Goal: Information Seeking & Learning: Learn about a topic

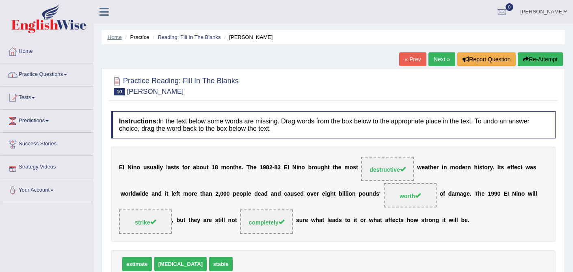
click at [119, 40] on link "Home" at bounding box center [115, 37] width 14 height 6
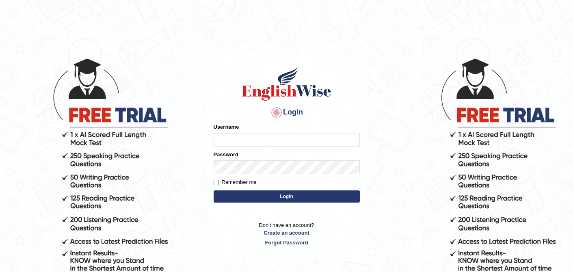
type input "0410675043"
click at [271, 197] on button "Login" at bounding box center [287, 197] width 146 height 12
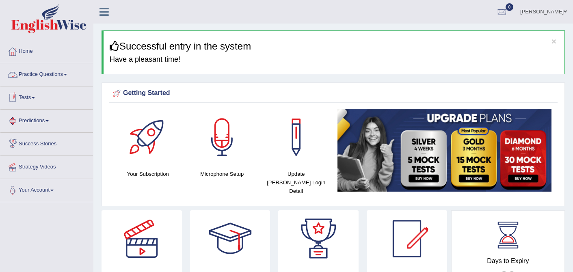
click at [43, 78] on link "Practice Questions" at bounding box center [46, 73] width 93 height 20
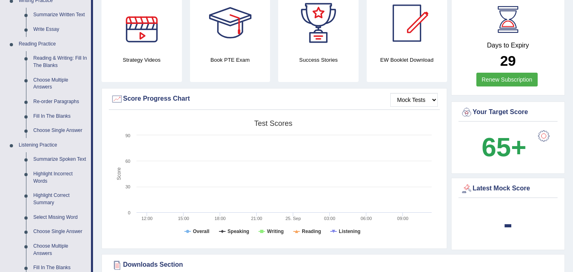
scroll to position [217, 0]
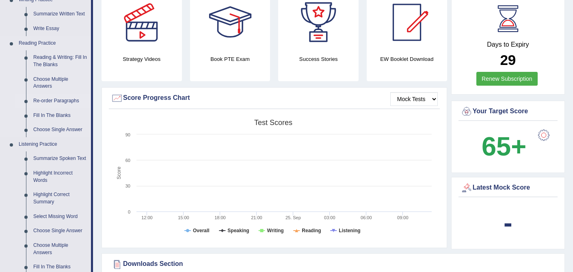
click at [69, 98] on link "Re-order Paragraphs" at bounding box center [60, 101] width 61 height 15
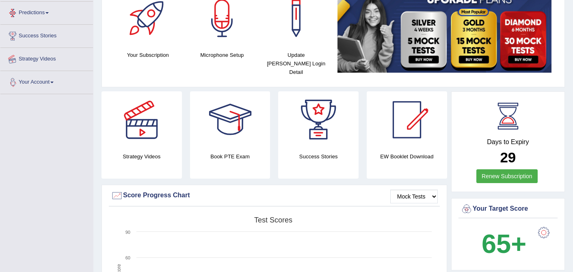
scroll to position [144, 0]
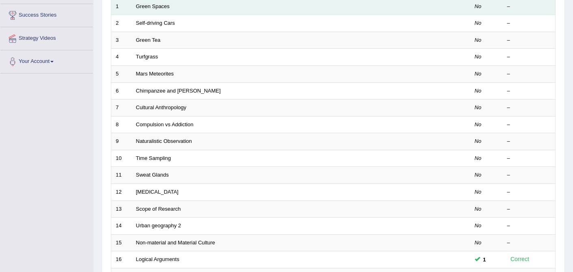
scroll to position [266, 0]
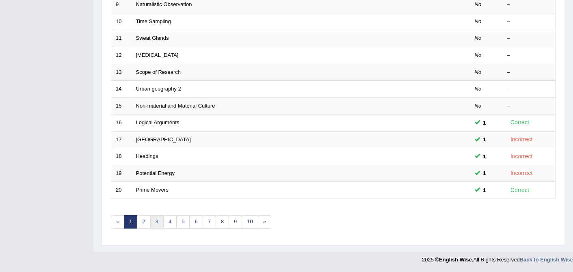
click at [154, 227] on link "3" at bounding box center [156, 221] width 13 height 13
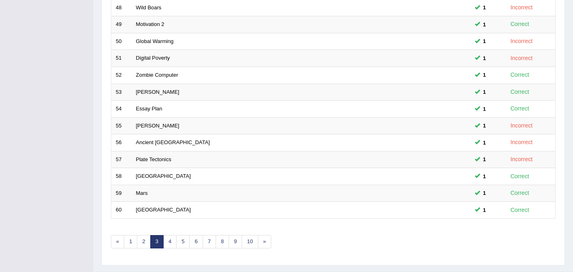
scroll to position [266, 0]
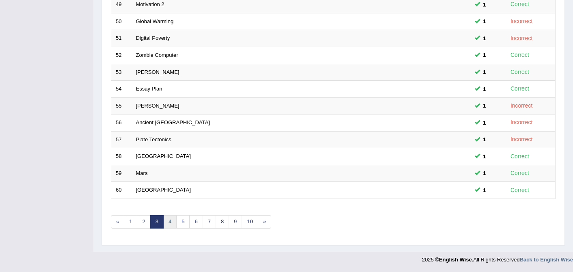
click at [170, 222] on link "4" at bounding box center [169, 221] width 13 height 13
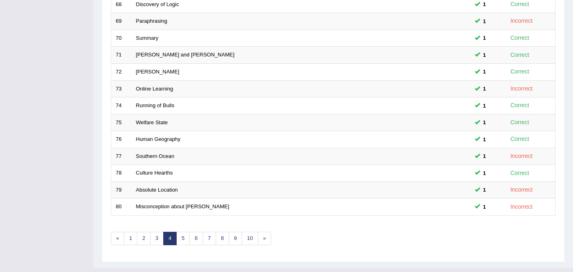
scroll to position [251, 0]
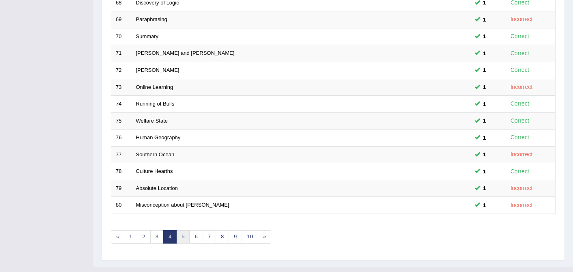
click at [187, 238] on link "5" at bounding box center [182, 236] width 13 height 13
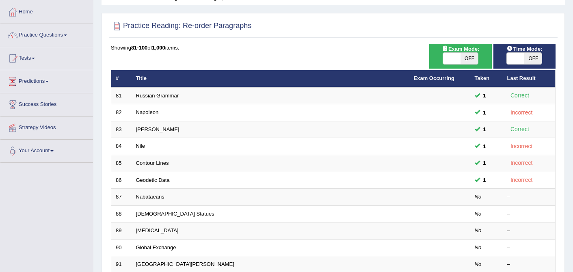
scroll to position [40, 0]
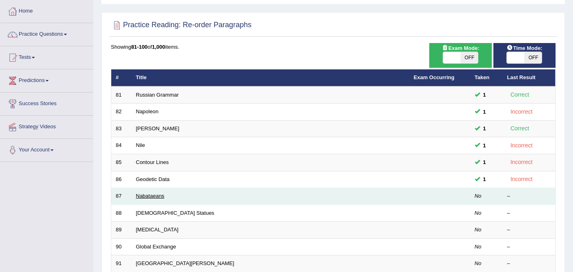
click at [152, 199] on link "Nabataeans" at bounding box center [150, 196] width 28 height 6
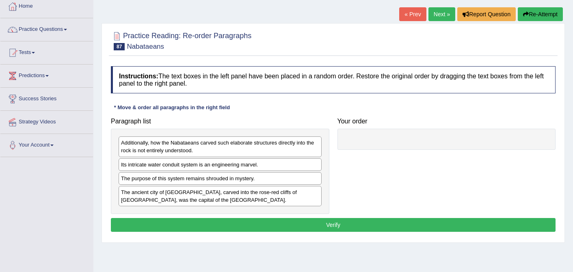
scroll to position [58, 0]
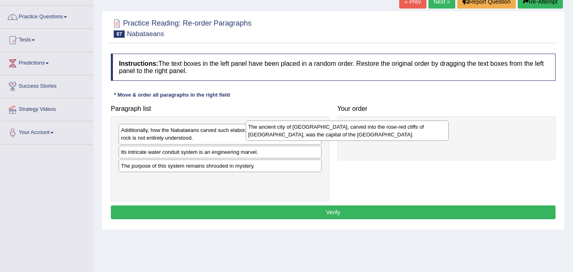
drag, startPoint x: 256, startPoint y: 184, endPoint x: 384, endPoint y: 132, distance: 137.7
click at [384, 132] on div "The ancient city of [GEOGRAPHIC_DATA], carved into the rose-red cliffs of [GEOG…" at bounding box center [347, 131] width 203 height 20
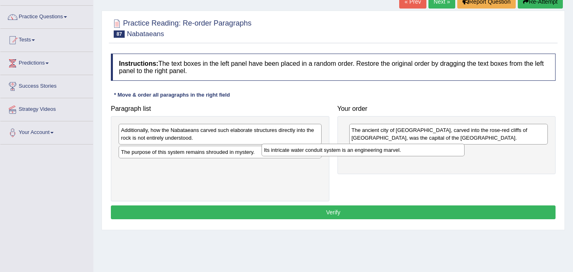
drag, startPoint x: 226, startPoint y: 154, endPoint x: 371, endPoint y: 152, distance: 144.3
click at [371, 152] on div "Its intricate water conduit system is an engineering marvel." at bounding box center [363, 150] width 203 height 13
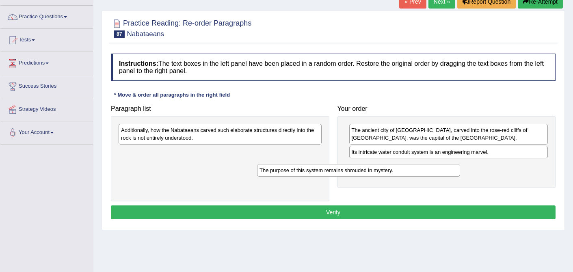
drag, startPoint x: 225, startPoint y: 155, endPoint x: 367, endPoint y: 172, distance: 142.4
click at [367, 173] on div "The purpose of this system remains shrouded in mystery." at bounding box center [358, 170] width 203 height 13
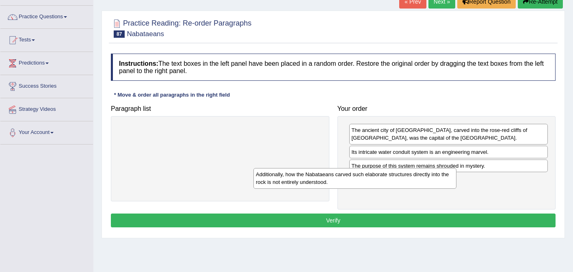
drag, startPoint x: 213, startPoint y: 134, endPoint x: 347, endPoint y: 179, distance: 142.0
click at [347, 179] on div "Additionally, how the Nabataeans carved such elaborate structures directly into…" at bounding box center [355, 178] width 203 height 20
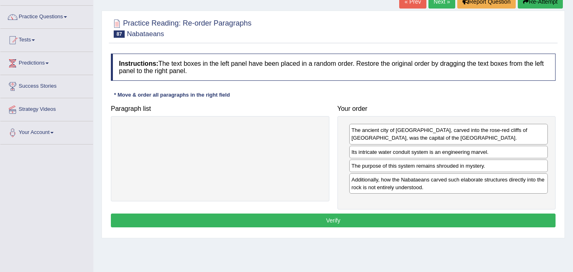
click at [330, 218] on button "Verify" at bounding box center [333, 221] width 445 height 14
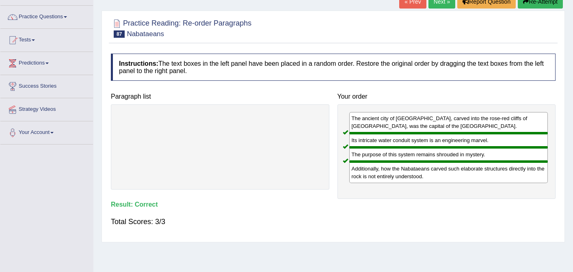
click at [435, 3] on link "Next »" at bounding box center [442, 2] width 27 height 14
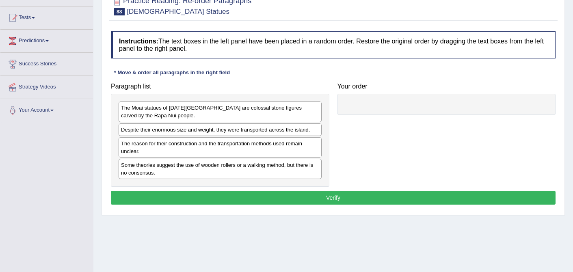
scroll to position [81, 0]
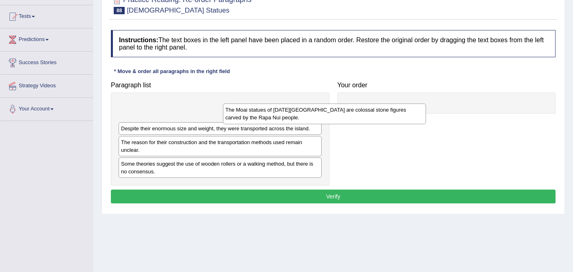
drag, startPoint x: 207, startPoint y: 112, endPoint x: 318, endPoint y: 110, distance: 110.9
click at [318, 110] on div "The Moai statues of Easter Island are colossal stone figures carved by the Rapa…" at bounding box center [324, 114] width 203 height 20
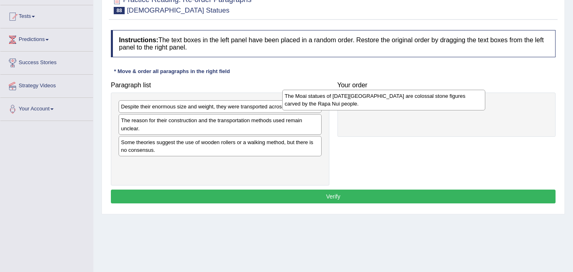
drag, startPoint x: 197, startPoint y: 114, endPoint x: 361, endPoint y: 102, distance: 164.6
click at [361, 102] on div "The Moai statues of Easter Island are colossal stone figures carved by the Rapa…" at bounding box center [383, 100] width 203 height 20
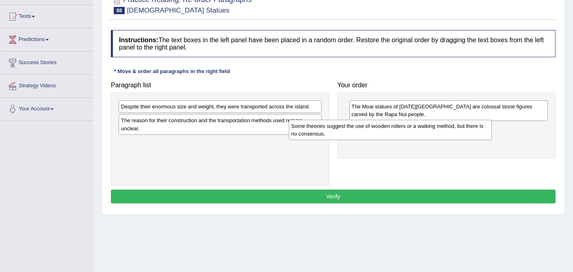
drag, startPoint x: 221, startPoint y: 152, endPoint x: 395, endPoint y: 134, distance: 174.0
click at [395, 134] on div "Some theories suggest the use of wooden rollers or a walking method, but there …" at bounding box center [390, 130] width 203 height 20
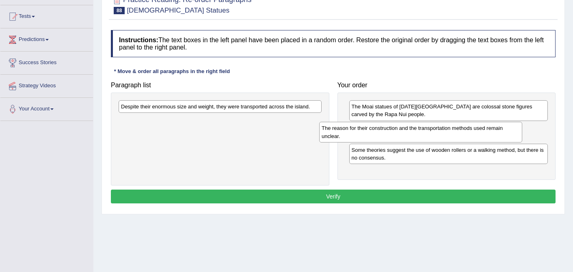
drag, startPoint x: 209, startPoint y: 125, endPoint x: 411, endPoint y: 134, distance: 201.7
click at [411, 134] on div "The reason for their construction and the transportation methods used remain un…" at bounding box center [420, 132] width 203 height 20
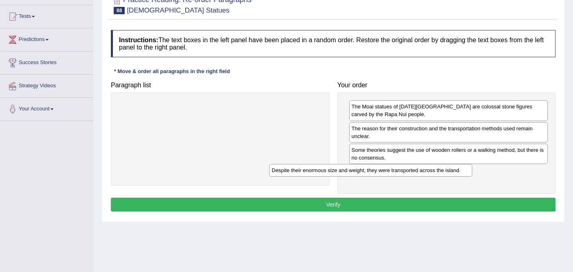
drag, startPoint x: 256, startPoint y: 107, endPoint x: 407, endPoint y: 171, distance: 164.3
click at [407, 171] on div "Despite their enormous size and weight, they were transported across the island." at bounding box center [370, 170] width 203 height 13
click at [326, 206] on button "Verify" at bounding box center [333, 205] width 445 height 14
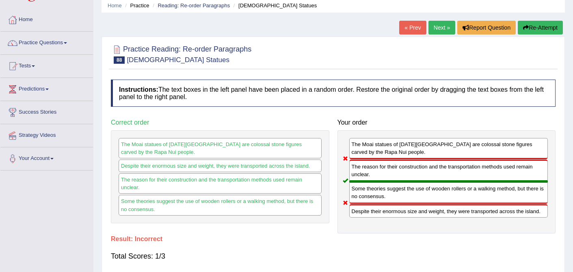
scroll to position [28, 0]
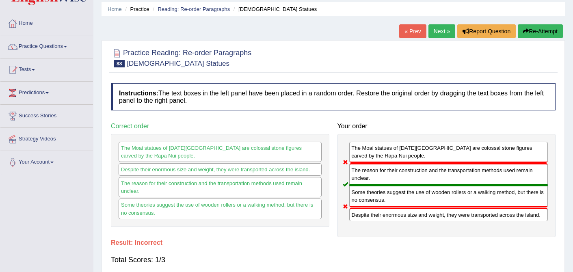
click at [442, 30] on link "Next »" at bounding box center [442, 31] width 27 height 14
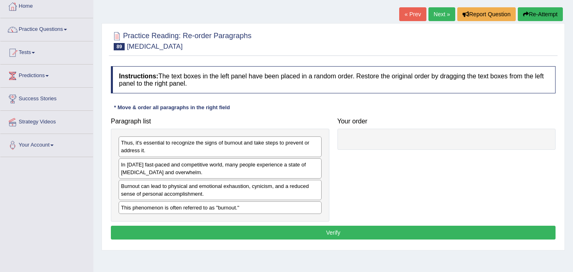
scroll to position [46, 0]
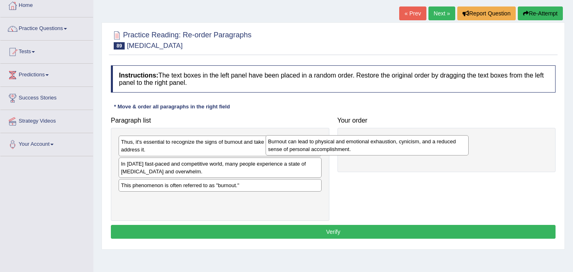
drag, startPoint x: 189, startPoint y: 192, endPoint x: 336, endPoint y: 148, distance: 153.6
click at [336, 148] on div "Burnout can lead to physical and emotional exhaustion, cynicism, and a reduced …" at bounding box center [367, 145] width 203 height 20
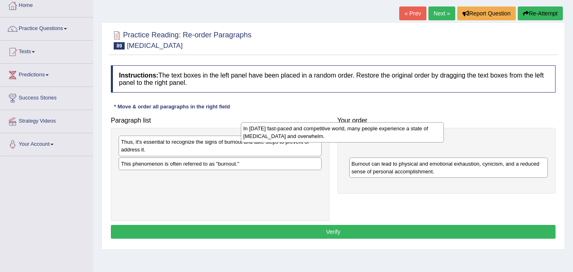
drag, startPoint x: 228, startPoint y: 171, endPoint x: 351, endPoint y: 135, distance: 128.1
click at [351, 135] on div "In today's fast-paced and competitive world, many people experience a state of …" at bounding box center [342, 132] width 203 height 20
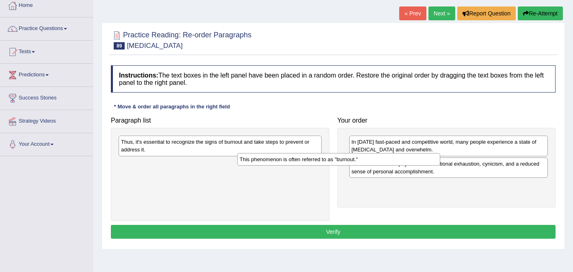
drag, startPoint x: 230, startPoint y: 164, endPoint x: 349, endPoint y: 159, distance: 119.1
click at [349, 159] on div "This phenomenon is often referred to as "burnout."" at bounding box center [338, 159] width 203 height 13
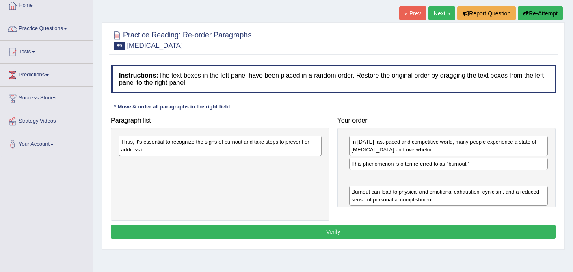
drag, startPoint x: 359, startPoint y: 167, endPoint x: 358, endPoint y: 195, distance: 28.0
click at [358, 195] on div "Burnout can lead to physical and emotional exhaustion, cynicism, and a reduced …" at bounding box center [448, 196] width 199 height 20
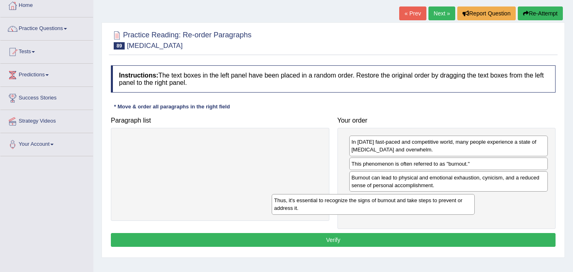
drag, startPoint x: 208, startPoint y: 146, endPoint x: 366, endPoint y: 203, distance: 168.5
click at [366, 204] on div "Thus, it's essential to recognize the signs of burnout and take steps to preven…" at bounding box center [373, 204] width 203 height 20
click at [327, 241] on button "Verify" at bounding box center [333, 240] width 445 height 14
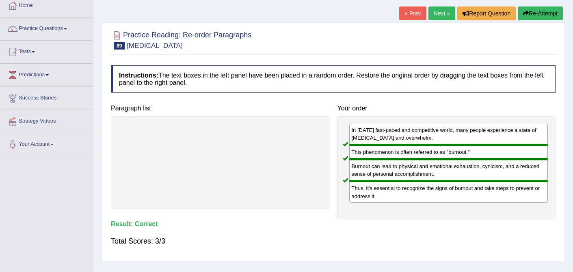
click at [438, 10] on link "Next »" at bounding box center [442, 14] width 27 height 14
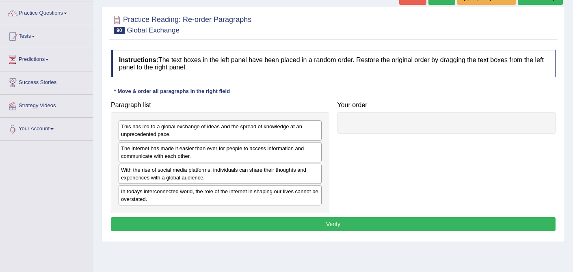
scroll to position [62, 0]
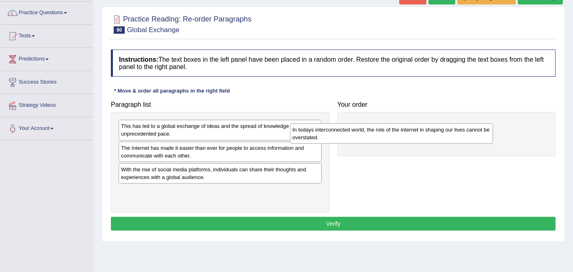
drag, startPoint x: 228, startPoint y: 197, endPoint x: 400, endPoint y: 135, distance: 182.3
click at [400, 135] on div "In todays interconnected world, the role of the internet in shaping our lives c…" at bounding box center [391, 134] width 203 height 20
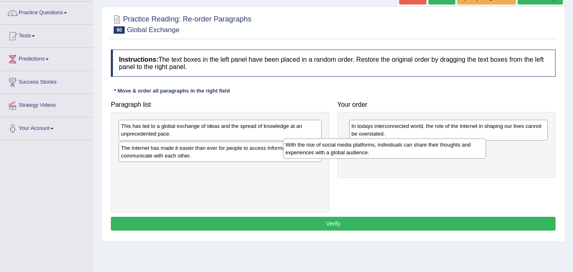
drag, startPoint x: 240, startPoint y: 176, endPoint x: 407, endPoint y: 149, distance: 169.7
click at [407, 149] on div "With the rise of social media platforms, individuals can share their thoughts a…" at bounding box center [384, 149] width 203 height 20
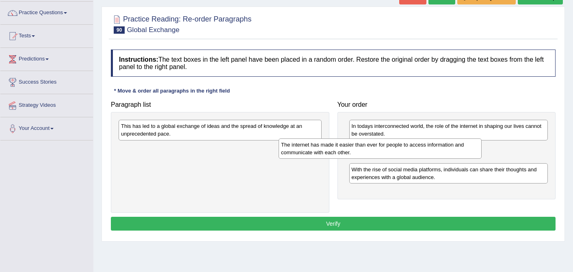
drag, startPoint x: 263, startPoint y: 149, endPoint x: 424, endPoint y: 145, distance: 161.0
click at [424, 145] on div "The internet has made it easier than ever for people to access information and …" at bounding box center [380, 149] width 203 height 20
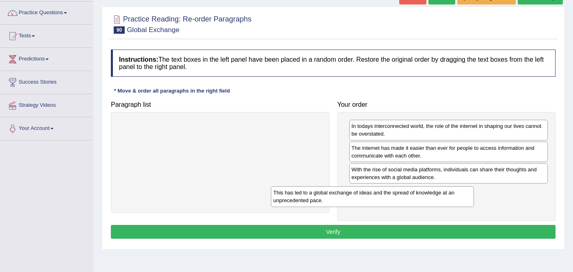
drag, startPoint x: 268, startPoint y: 133, endPoint x: 420, endPoint y: 200, distance: 166.3
click at [420, 200] on div "This has led to a global exchange of ideas and the spread of knowledge at an un…" at bounding box center [372, 197] width 203 height 20
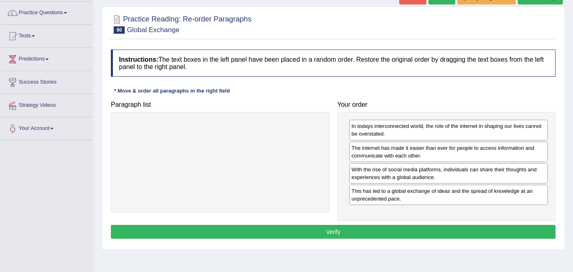
click at [358, 233] on button "Verify" at bounding box center [333, 232] width 445 height 14
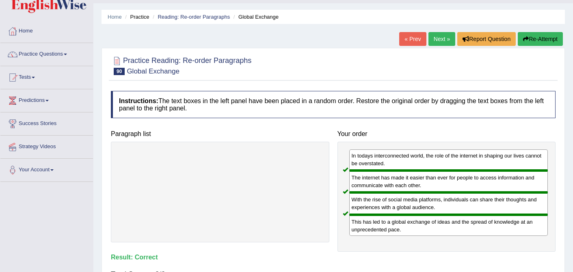
scroll to position [17, 0]
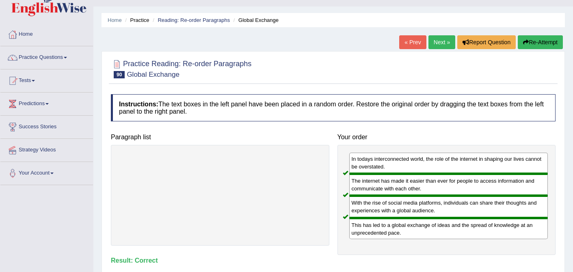
click at [438, 42] on link "Next »" at bounding box center [442, 42] width 27 height 14
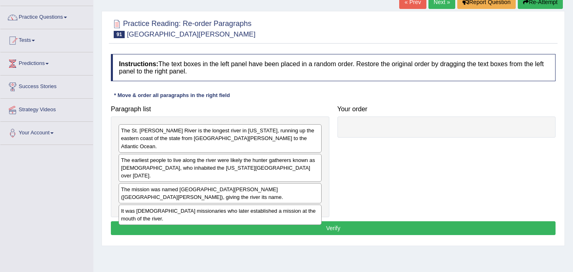
scroll to position [62, 0]
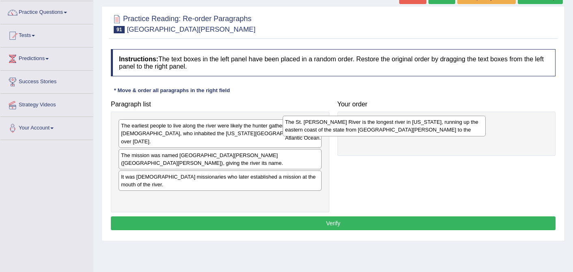
drag, startPoint x: 210, startPoint y: 130, endPoint x: 375, endPoint y: 126, distance: 165.8
click at [375, 126] on div "The St. Johns River is the longest river in Florida, running up the eastern coa…" at bounding box center [384, 126] width 203 height 20
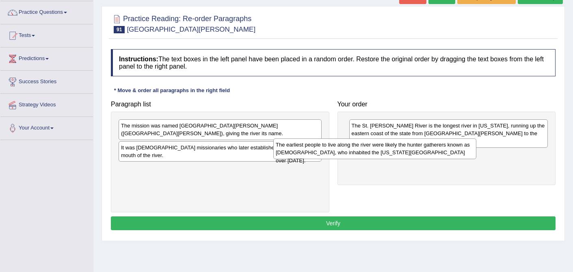
drag, startPoint x: 262, startPoint y: 132, endPoint x: 421, endPoint y: 147, distance: 159.7
click at [420, 148] on div "The earliest people to live along the river were likely the hunter gatherers kn…" at bounding box center [374, 149] width 203 height 20
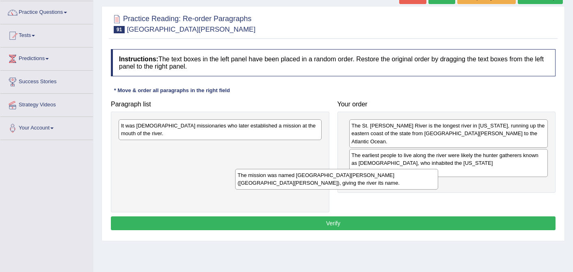
drag, startPoint x: 269, startPoint y: 131, endPoint x: 372, endPoint y: 171, distance: 110.1
click at [376, 174] on div "The mission was named San Juan del Puerto (St. John of the Harbor), giving the …" at bounding box center [336, 179] width 203 height 20
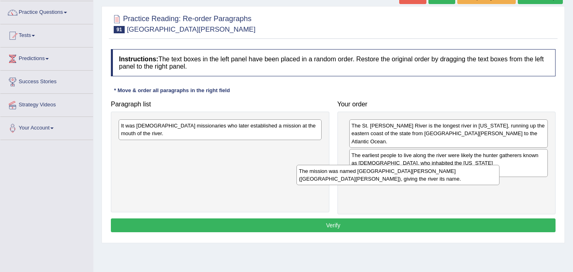
drag, startPoint x: 229, startPoint y: 145, endPoint x: 407, endPoint y: 169, distance: 179.5
click at [407, 169] on div "The mission was named San Juan del Puerto (St. John of the Harbor), giving the …" at bounding box center [398, 175] width 203 height 20
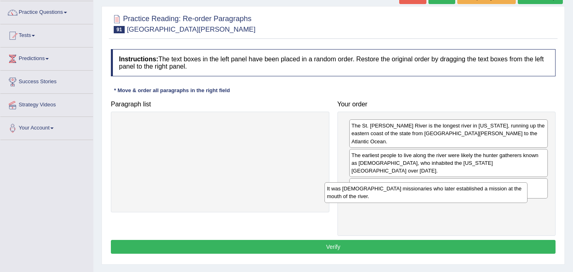
drag, startPoint x: 216, startPoint y: 131, endPoint x: 422, endPoint y: 195, distance: 215.7
click at [422, 195] on div "It was Spanish missionaries who later established a mission at the mouth of the…" at bounding box center [426, 192] width 203 height 20
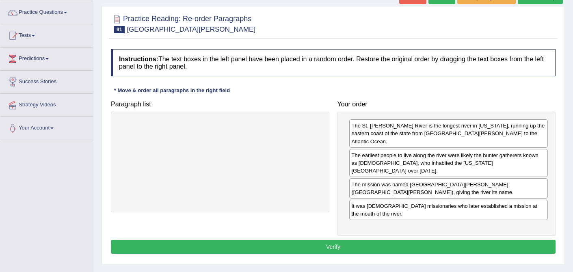
click at [351, 240] on button "Verify" at bounding box center [333, 247] width 445 height 14
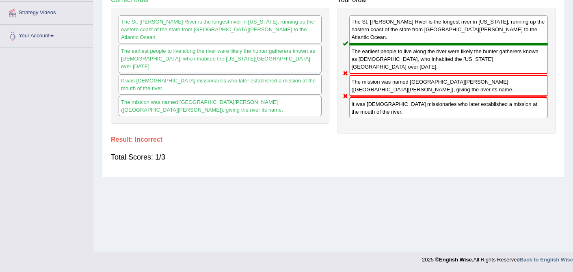
scroll to position [0, 0]
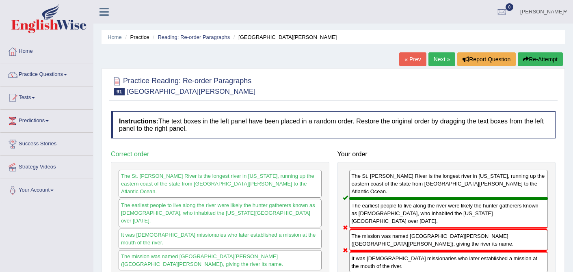
click at [438, 60] on link "Next »" at bounding box center [442, 59] width 27 height 14
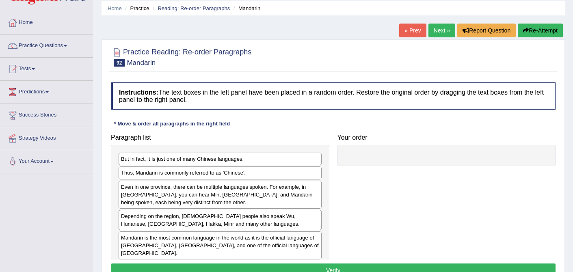
scroll to position [35, 0]
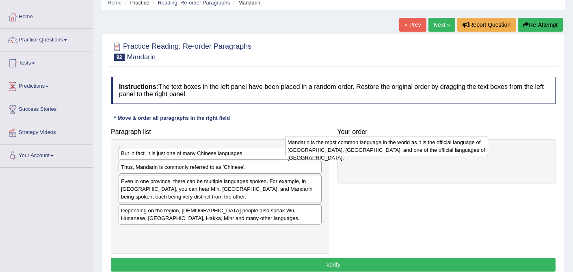
drag, startPoint x: 216, startPoint y: 239, endPoint x: 382, endPoint y: 149, distance: 189.1
click at [382, 149] on div "Mandarin is the most common language in the world as it is the official languag…" at bounding box center [386, 146] width 203 height 20
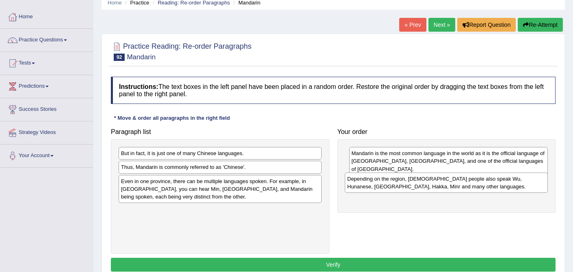
drag, startPoint x: 170, startPoint y: 219, endPoint x: 396, endPoint y: 187, distance: 228.6
click at [396, 187] on div "Depending on the region, [DEMOGRAPHIC_DATA] people also speak Wu, Hunanese, [GE…" at bounding box center [446, 183] width 203 height 20
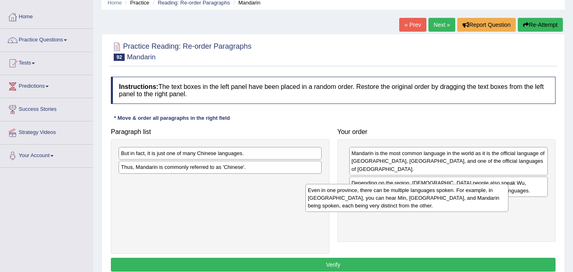
drag, startPoint x: 220, startPoint y: 190, endPoint x: 412, endPoint y: 196, distance: 191.9
click at [412, 196] on div "Even in one province, there can be multiple languages spoken. For example, in […" at bounding box center [407, 198] width 203 height 28
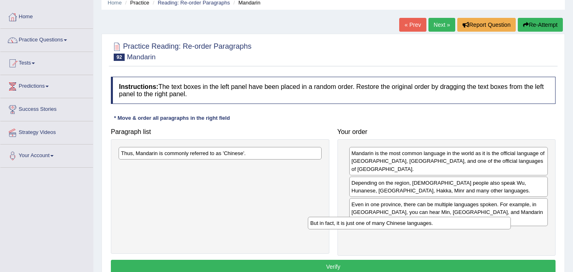
drag, startPoint x: 261, startPoint y: 154, endPoint x: 453, endPoint y: 223, distance: 204.5
click at [453, 223] on div "But in fact, it is just one of many Chinese languages." at bounding box center [409, 223] width 203 height 13
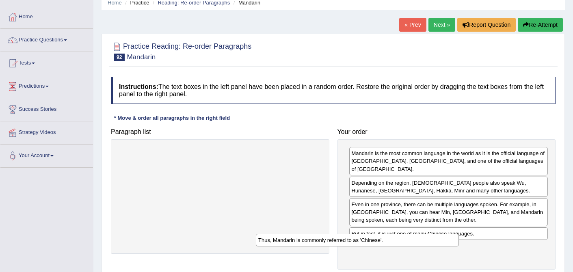
drag, startPoint x: 254, startPoint y: 156, endPoint x: 406, endPoint y: 242, distance: 175.0
click at [406, 242] on div "Thus, Mandarin is commonly referred to as 'Chinese'." at bounding box center [357, 240] width 203 height 13
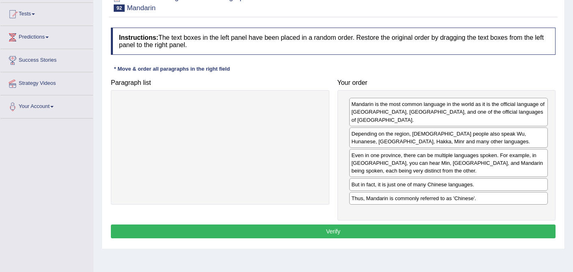
scroll to position [84, 0]
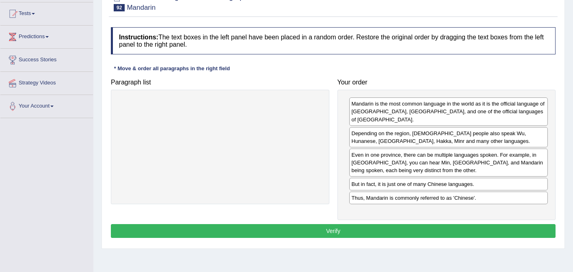
click at [281, 224] on button "Verify" at bounding box center [333, 231] width 445 height 14
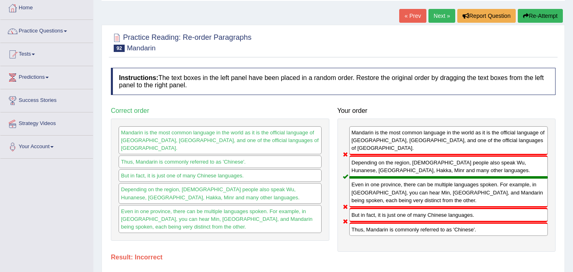
scroll to position [0, 0]
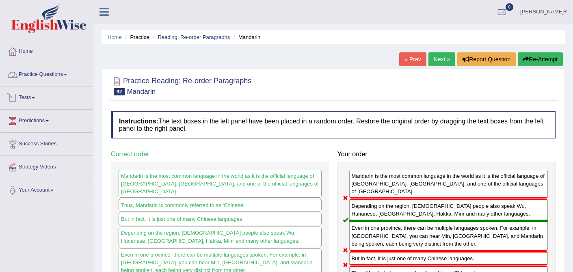
click at [45, 73] on link "Practice Questions" at bounding box center [46, 73] width 93 height 20
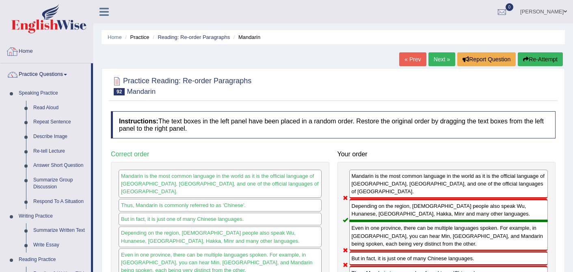
click at [27, 51] on link "Home" at bounding box center [46, 50] width 93 height 20
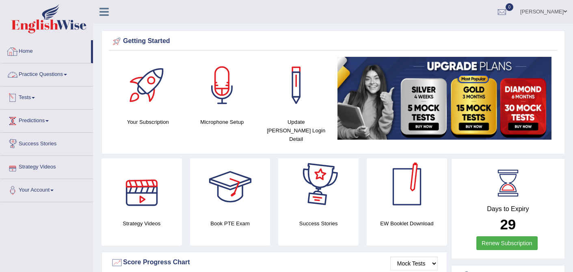
click at [55, 72] on link "Practice Questions" at bounding box center [46, 73] width 93 height 20
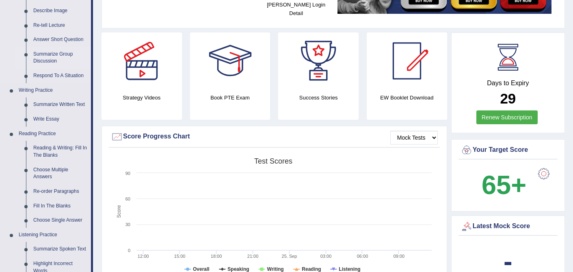
scroll to position [126, 0]
click at [61, 149] on link "Reading & Writing: Fill In The Blanks" at bounding box center [60, 152] width 61 height 22
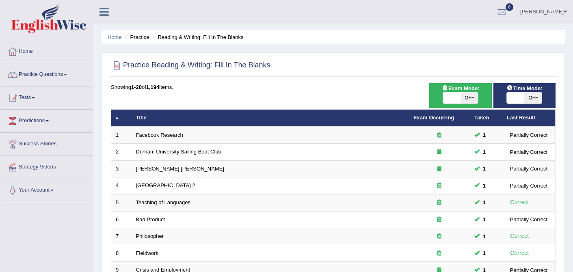
click at [517, 90] on span "Time Mode:" at bounding box center [524, 88] width 42 height 9
click at [521, 97] on span at bounding box center [515, 97] width 17 height 11
checkbox input "true"
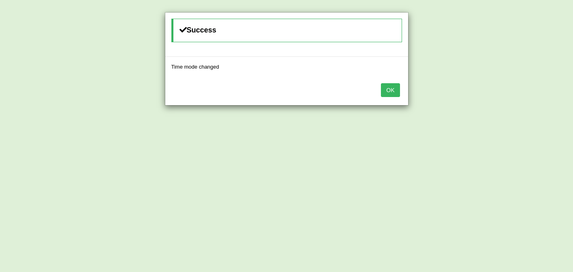
click at [399, 89] on button "OK" at bounding box center [390, 90] width 19 height 14
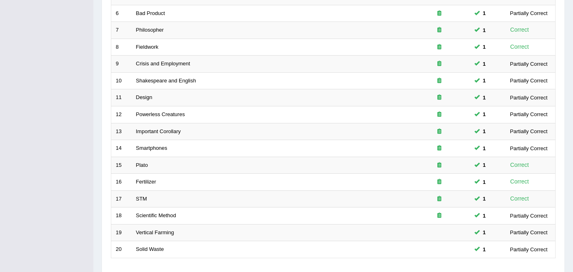
scroll to position [266, 0]
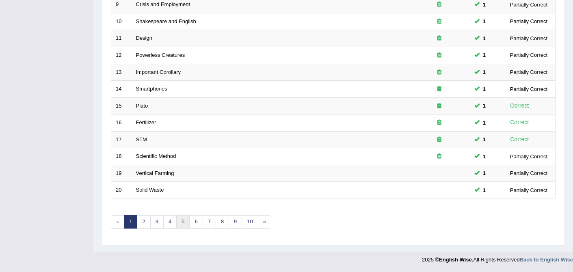
click at [183, 221] on link "5" at bounding box center [182, 221] width 13 height 13
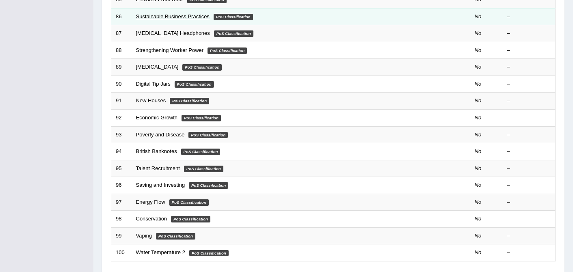
scroll to position [266, 0]
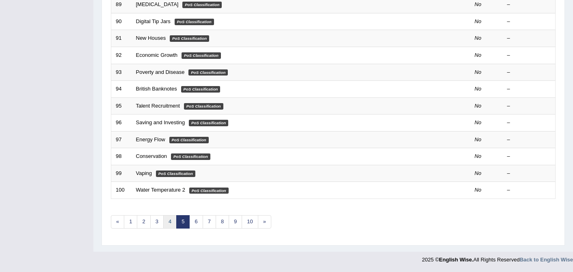
click at [165, 221] on link "4" at bounding box center [169, 221] width 13 height 13
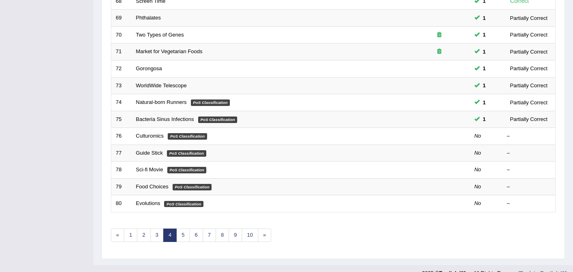
scroll to position [266, 0]
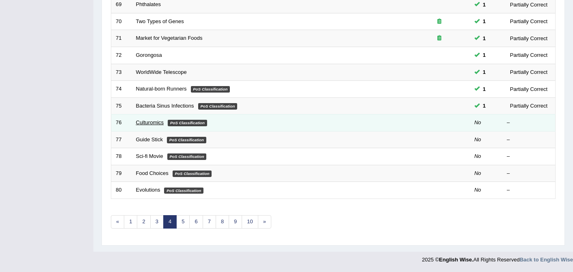
click at [141, 122] on link "Culturomics" at bounding box center [150, 122] width 28 height 6
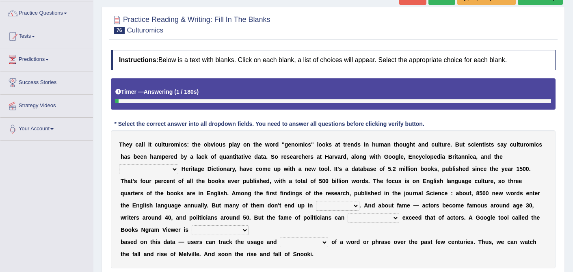
scroll to position [69, 0]
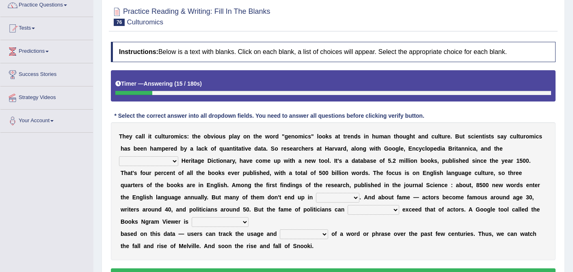
click at [170, 159] on select "Mettlesome Silicon [MEDICAL_DATA] American" at bounding box center [148, 161] width 59 height 10
select select "American"
click at [321, 200] on select "veterinaries fairies dictionaries smithies" at bounding box center [337, 198] width 43 height 10
select select "dictionaries"
click at [349, 206] on select "intelligibly eventually venturesomely preferably" at bounding box center [374, 210] width 52 height 10
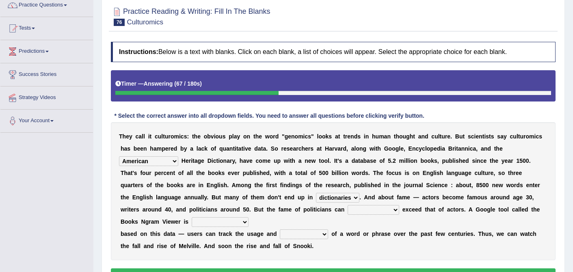
select select "eventually"
click at [203, 224] on select "nonoccupational nonbreakable trainable available" at bounding box center [220, 222] width 57 height 10
select select "nonbreakable"
click at [321, 234] on select "frequency derisory drearily inappreciably" at bounding box center [304, 235] width 48 height 10
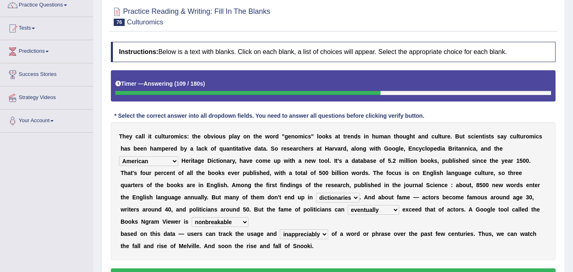
click at [321, 234] on select "frequency derisory drearily inappreciably" at bounding box center [304, 235] width 48 height 10
select select "frequency"
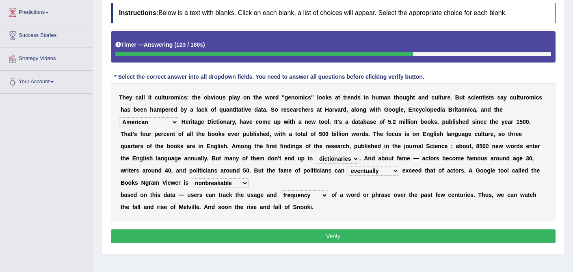
scroll to position [110, 0]
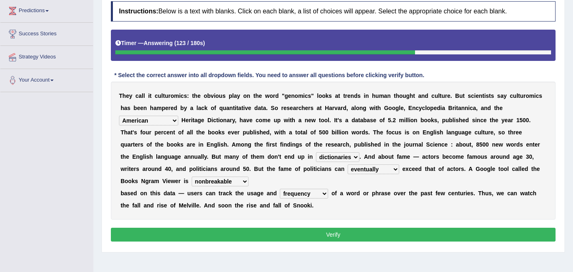
click at [320, 235] on button "Verify" at bounding box center [333, 235] width 445 height 14
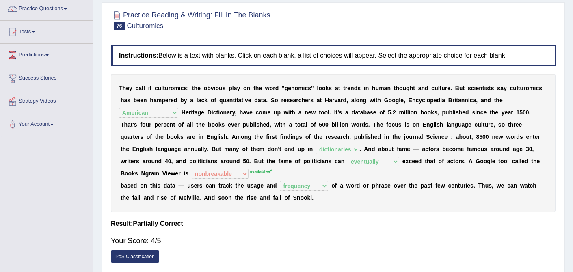
scroll to position [61, 0]
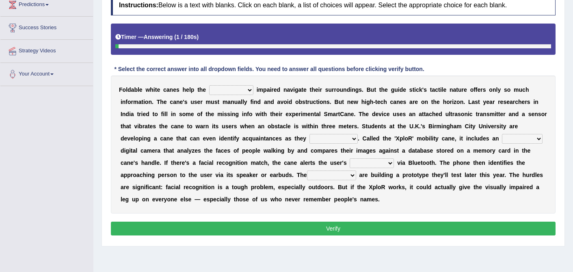
scroll to position [119, 0]
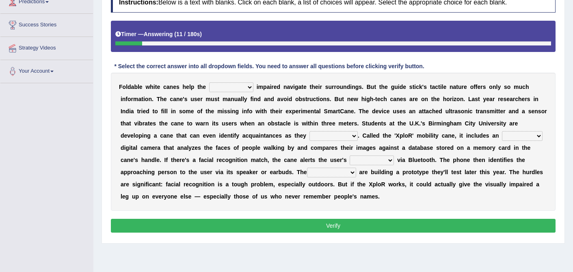
click at [249, 87] on select "felicity insensitivity visually malleability" at bounding box center [231, 87] width 44 height 10
select select "visually"
click at [354, 136] on select "likelihood throat northernmost approach" at bounding box center [334, 136] width 48 height 10
select select "approach"
click at [538, 132] on select "untested embedded deadest skinhead" at bounding box center [522, 136] width 41 height 10
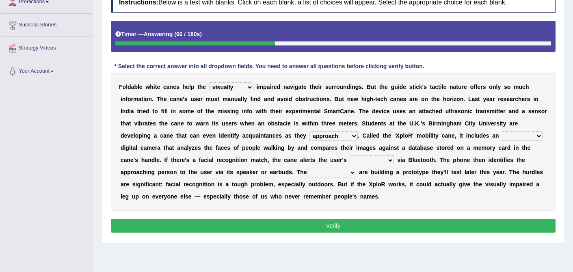
select select "embedded"
click at [388, 161] on select "waterborne alone smartphone postpone" at bounding box center [372, 161] width 44 height 10
select select "smartphone"
click at [351, 171] on select "jurisprudence bootless students jukebox" at bounding box center [331, 173] width 49 height 10
select select "students"
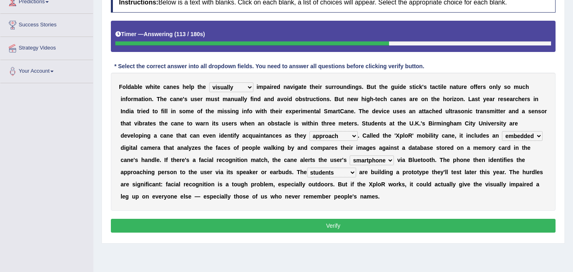
click at [331, 222] on button "Verify" at bounding box center [333, 226] width 445 height 14
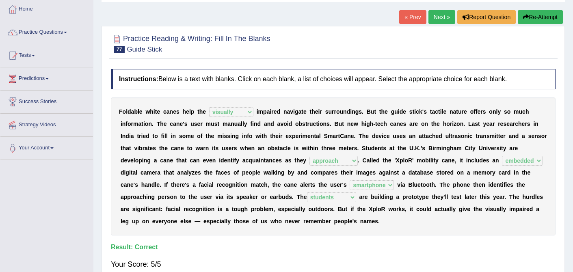
scroll to position [0, 0]
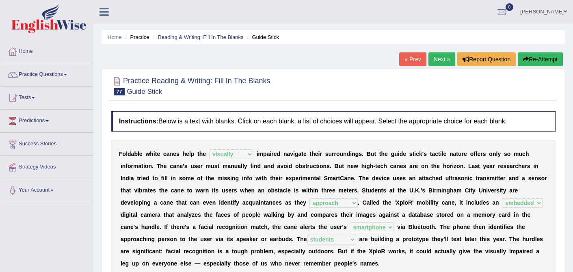
click at [436, 61] on link "Next »" at bounding box center [442, 59] width 27 height 14
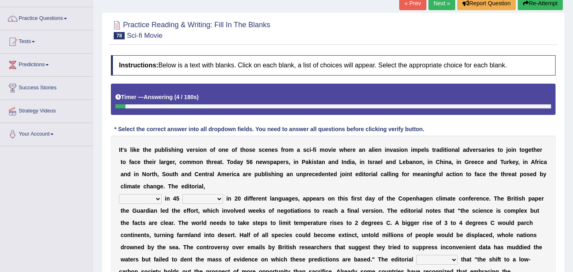
scroll to position [57, 0]
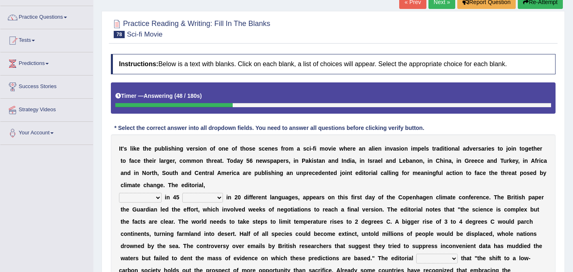
click at [158, 201] on select "published publicized burnished transmitted" at bounding box center [140, 198] width 43 height 10
select select "published"
click at [217, 197] on select "clans countries continents terraces" at bounding box center [202, 198] width 41 height 10
select select "countries"
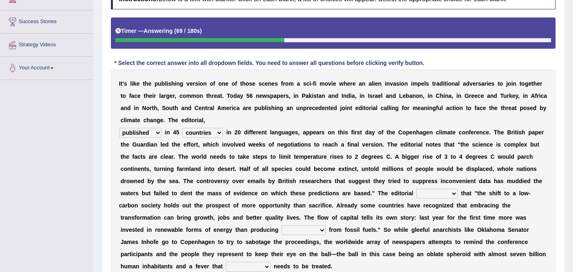
scroll to position [127, 0]
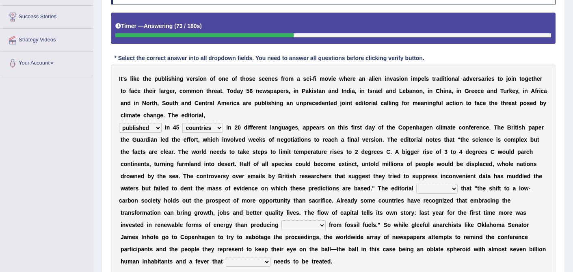
click at [459, 187] on b at bounding box center [459, 188] width 3 height 7
click at [460, 186] on b at bounding box center [459, 188] width 3 height 7
click at [453, 187] on select "modified protested recognized declined" at bounding box center [436, 189] width 41 height 10
select select "recognized"
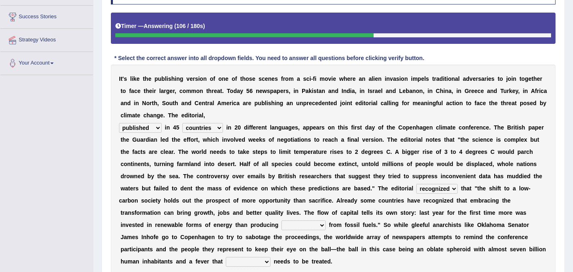
click at [321, 226] on select "electricity indivisibility negativity significance" at bounding box center [304, 226] width 44 height 10
select select "electricity"
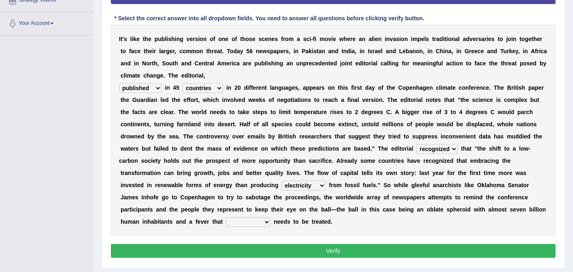
scroll to position [169, 0]
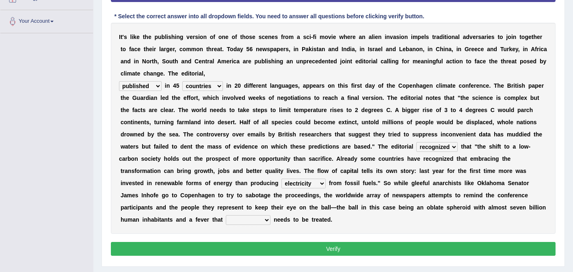
click at [266, 220] on select "solicitously desperately ephemerally peripherally" at bounding box center [248, 220] width 45 height 10
select select "solicitously"
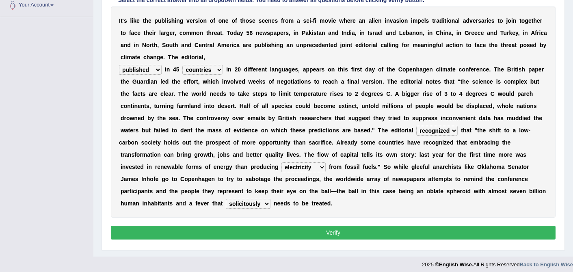
scroll to position [190, 0]
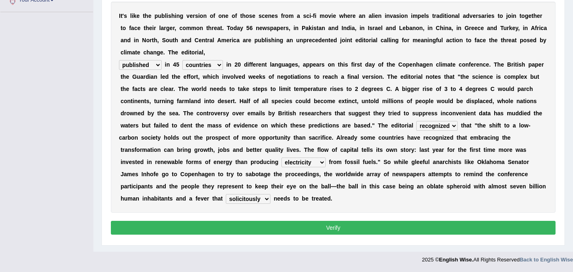
click at [336, 226] on button "Verify" at bounding box center [333, 228] width 445 height 14
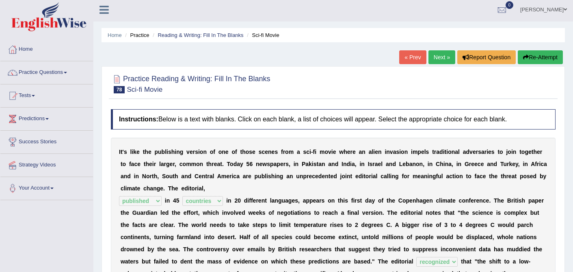
scroll to position [0, 0]
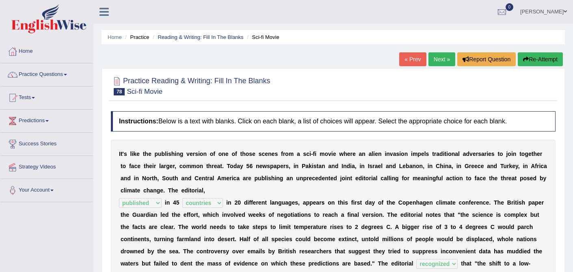
click at [437, 63] on link "Next »" at bounding box center [442, 59] width 27 height 14
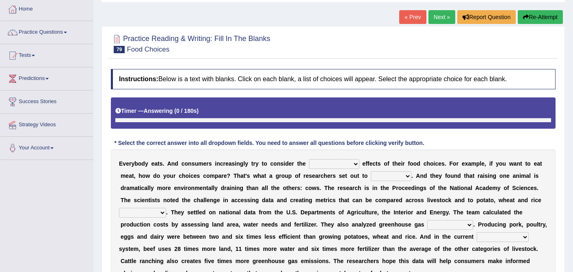
scroll to position [109, 0]
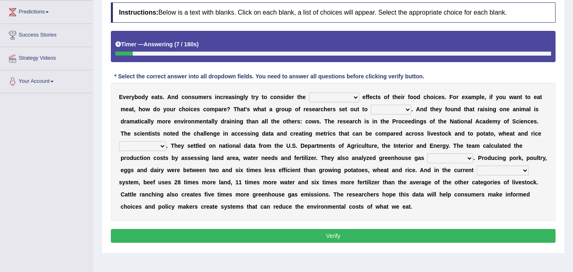
click at [351, 98] on select "spiritual economic environmental material" at bounding box center [334, 98] width 50 height 10
select select "economic"
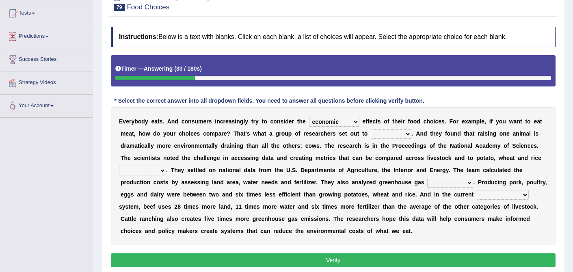
scroll to position [91, 0]
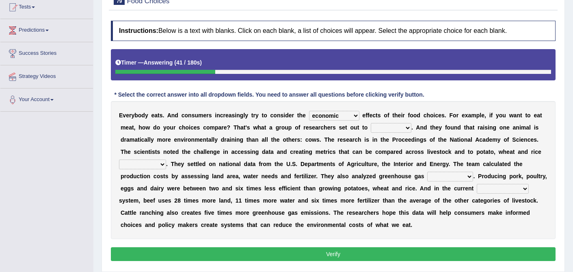
click at [408, 129] on select "exemplify squander discover purchase" at bounding box center [391, 128] width 41 height 10
select select "exemplify"
click at [159, 164] on select "production corruption consumption inventory" at bounding box center [142, 165] width 47 height 10
select select "production"
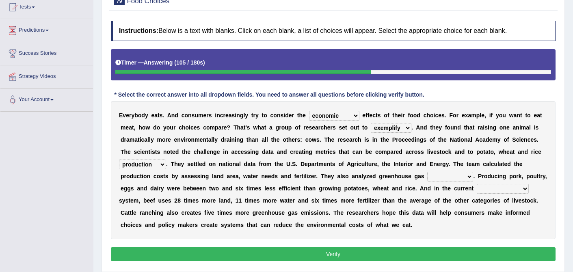
click at [460, 180] on select "conjectures manufacture emissions purification" at bounding box center [450, 177] width 46 height 10
select select "emissions"
click at [518, 187] on select "agricultural impalpable ungrammatical terminal" at bounding box center [503, 189] width 52 height 10
select select "agricultural"
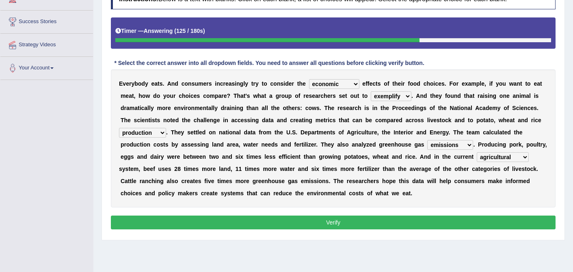
scroll to position [128, 0]
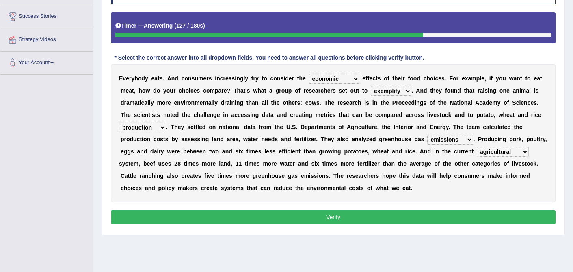
click at [372, 212] on button "Verify" at bounding box center [333, 217] width 445 height 14
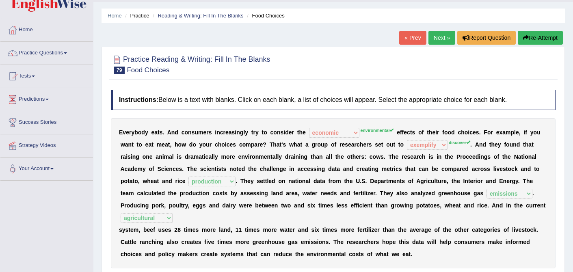
scroll to position [0, 0]
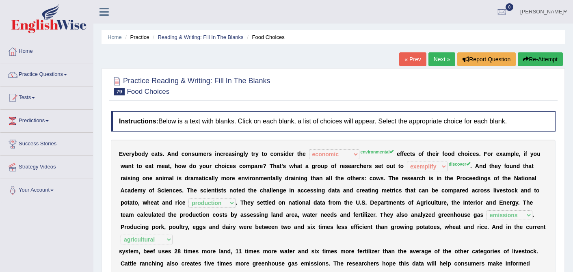
click at [439, 60] on link "Next »" at bounding box center [442, 59] width 27 height 14
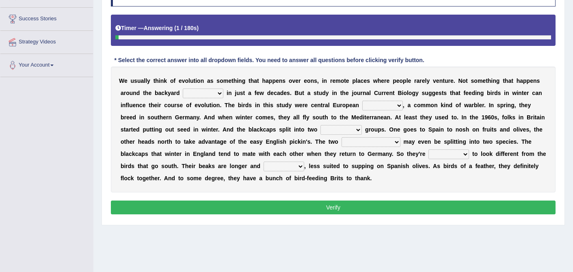
scroll to position [126, 0]
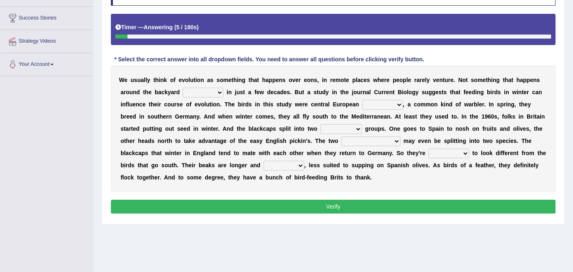
click at [217, 93] on select "beaver believer birdfeeder phonier" at bounding box center [203, 93] width 41 height 10
select select "beaver"
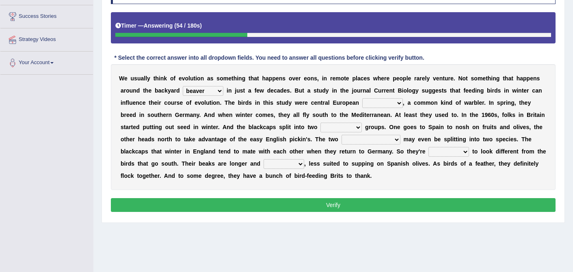
scroll to position [129, 0]
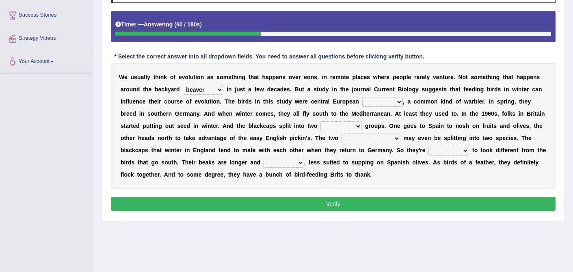
click at [220, 89] on select "beaver believer birdfeeder phonier" at bounding box center [203, 90] width 41 height 10
click at [217, 88] on select "beaver believer birdfeeder phonier" at bounding box center [203, 90] width 41 height 10
click at [393, 100] on select "blackcaps pox flaps chats" at bounding box center [382, 102] width 41 height 10
select select "blackcaps"
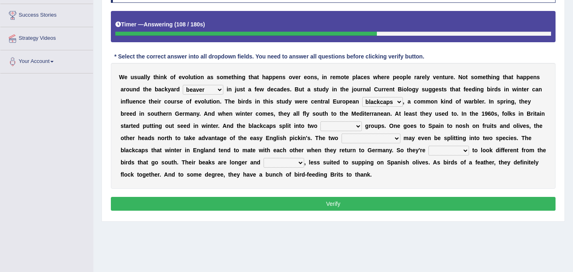
click at [354, 126] on select "distinct bit disconnect split" at bounding box center [341, 126] width 41 height 10
select select "distinct"
click at [388, 139] on select "elevators populations breakers contraindications" at bounding box center [371, 139] width 59 height 10
select select "breakers"
click at [384, 139] on select "elevators populations breakers contraindications" at bounding box center [371, 139] width 59 height 10
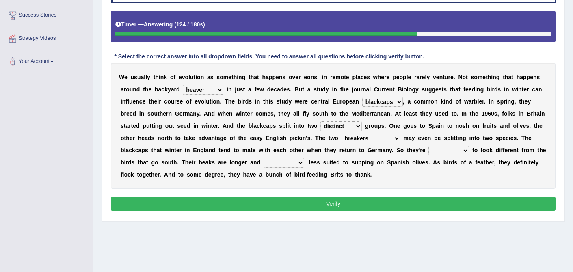
click at [461, 152] on select "starting blotting wanting padding" at bounding box center [449, 151] width 41 height 10
select select "starting"
click at [292, 164] on select "freshwater spillover scheduler narrower" at bounding box center [284, 163] width 41 height 10
select select "narrower"
click at [211, 91] on select "beaver believer birdfeeder phonier" at bounding box center [203, 90] width 41 height 10
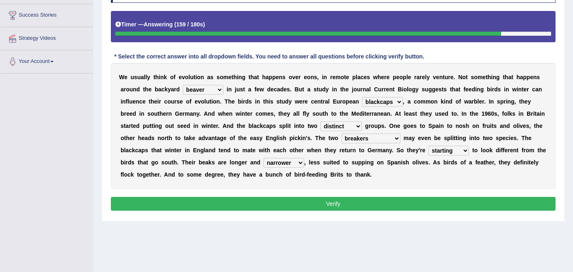
select select "birdfeeder"
click at [317, 208] on button "Verify" at bounding box center [333, 204] width 445 height 14
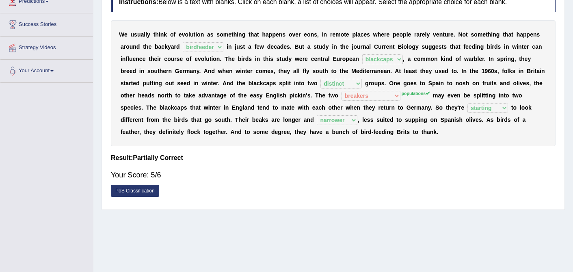
scroll to position [154, 0]
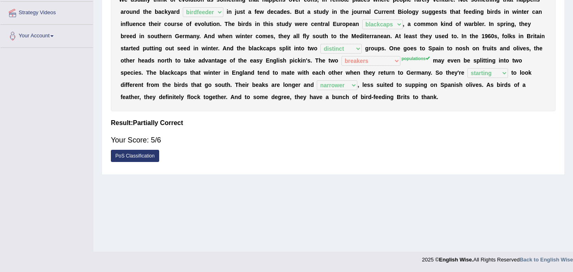
click at [145, 159] on link "PoS Classification" at bounding box center [135, 156] width 48 height 12
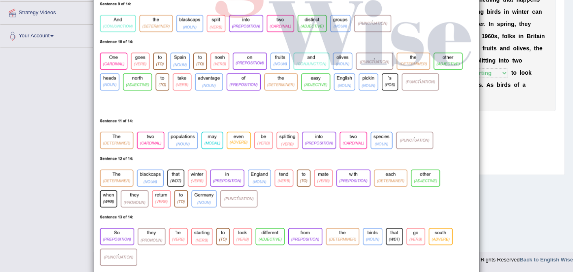
scroll to position [523, 0]
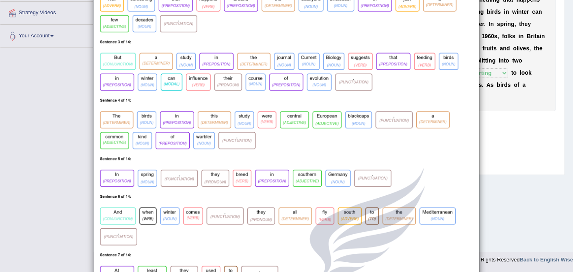
scroll to position [0, 0]
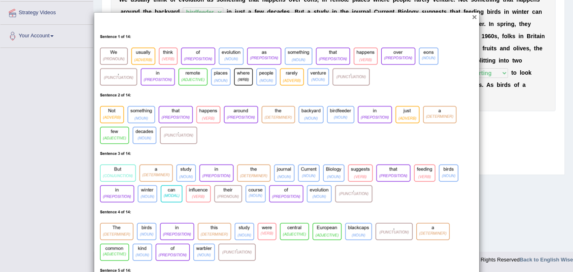
click at [476, 17] on button "×" at bounding box center [474, 17] width 5 height 9
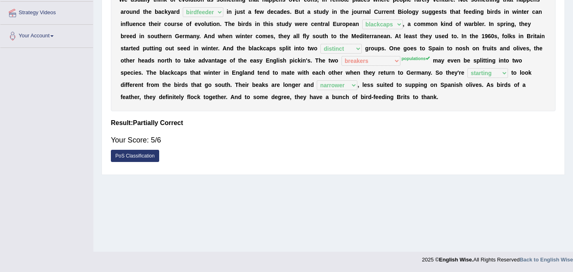
drag, startPoint x: 476, startPoint y: 17, endPoint x: 488, endPoint y: 11, distance: 13.3
click at [488, 11] on div "W e u s u a l l y t h i n k o f e v o l u t i o n a s s o m e t h i n g t h a t…" at bounding box center [333, 48] width 445 height 126
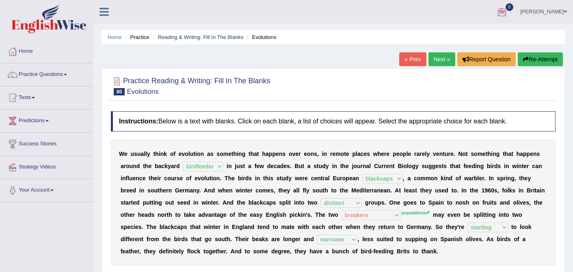
click at [448, 57] on link "Next »" at bounding box center [442, 59] width 27 height 14
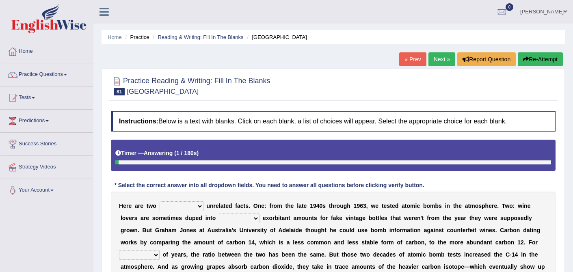
click at [202, 204] on select "seemingly feelingly endearingly entreatingly" at bounding box center [182, 207] width 44 height 10
select select "seemingly"
click at [254, 218] on select "dipping trekking spending swinging" at bounding box center [239, 219] width 41 height 10
select select "spending"
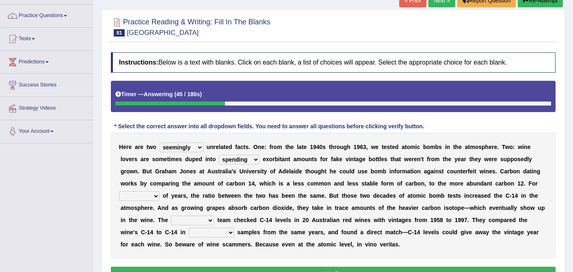
scroll to position [59, 0]
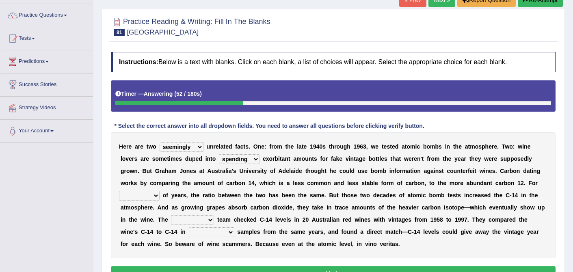
click at [153, 197] on select "couples much thousands numerous" at bounding box center [139, 196] width 41 height 10
select select "couples"
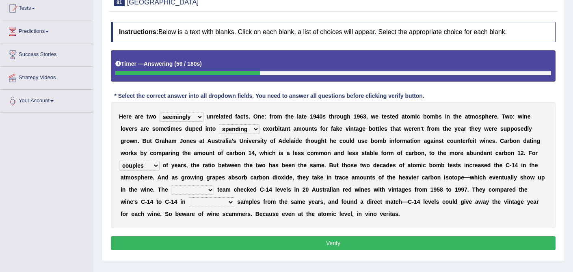
scroll to position [97, 0]
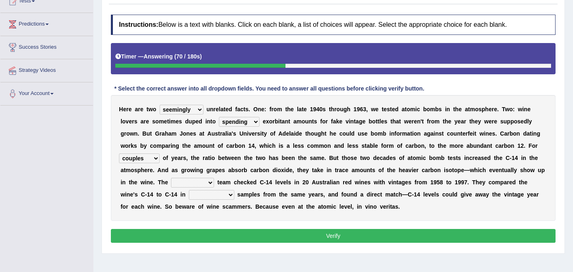
click at [208, 180] on select "research individual preparation strange" at bounding box center [192, 183] width 43 height 10
select select "research"
click at [231, 194] on select "physical atmospheric fluid solid" at bounding box center [212, 195] width 46 height 10
select select "physical"
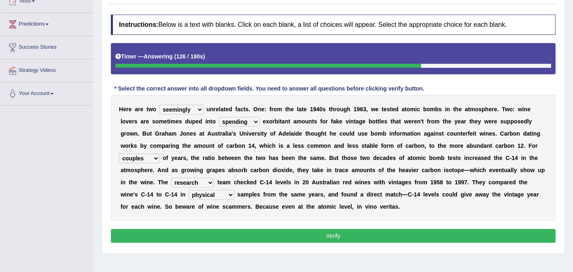
click at [327, 235] on button "Verify" at bounding box center [333, 236] width 445 height 14
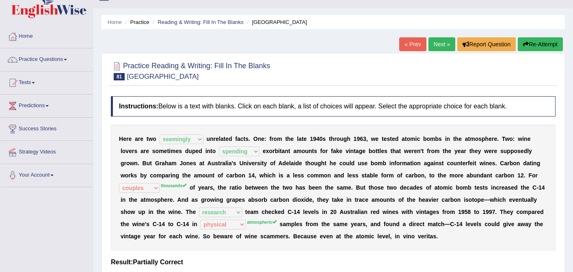
scroll to position [15, 0]
click at [438, 49] on link "Next »" at bounding box center [442, 45] width 27 height 14
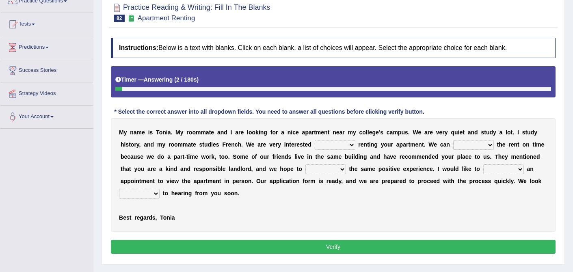
scroll to position [74, 0]
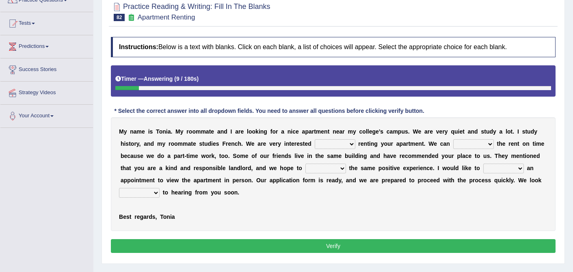
click at [356, 145] on b at bounding box center [357, 144] width 3 height 7
click at [347, 142] on select "for about at in" at bounding box center [335, 144] width 41 height 10
select select "in"
click at [489, 142] on select "afford get pay bring" at bounding box center [473, 144] width 41 height 10
select select "pay"
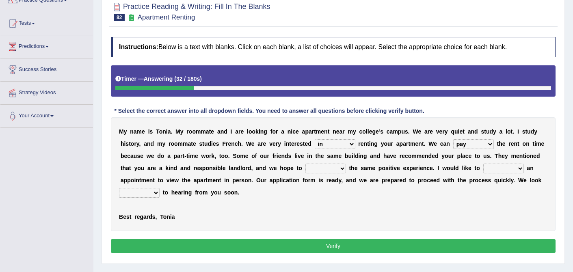
click at [338, 169] on select "form meet have decide" at bounding box center [326, 169] width 41 height 10
select select "have"
click at [514, 167] on select "own recall revise make" at bounding box center [504, 169] width 41 height 10
select select "make"
click at [155, 191] on select "around out in forward" at bounding box center [139, 193] width 41 height 10
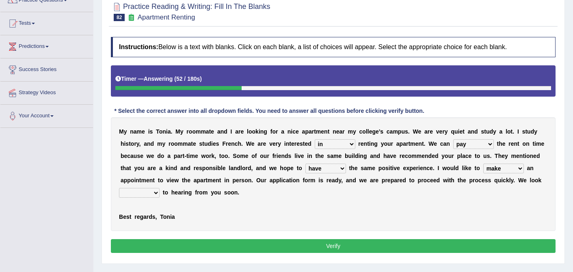
select select "forward"
click at [322, 244] on button "Verify" at bounding box center [333, 246] width 445 height 14
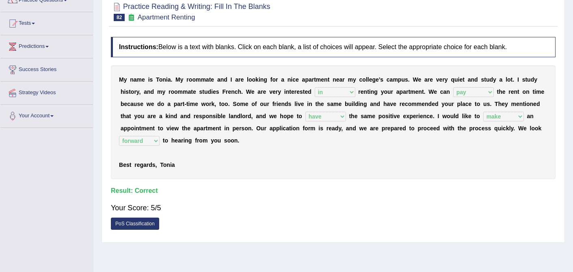
scroll to position [0, 0]
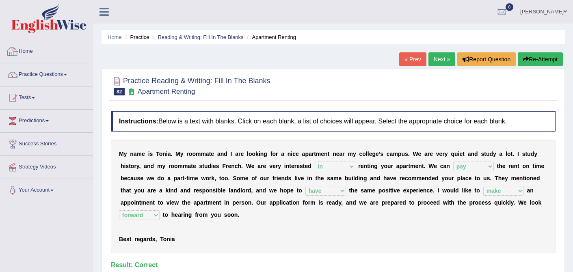
click at [28, 50] on link "Home" at bounding box center [46, 50] width 93 height 20
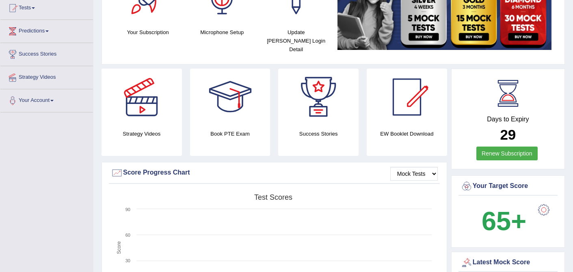
scroll to position [93, 0]
